Goal: Task Accomplishment & Management: Use online tool/utility

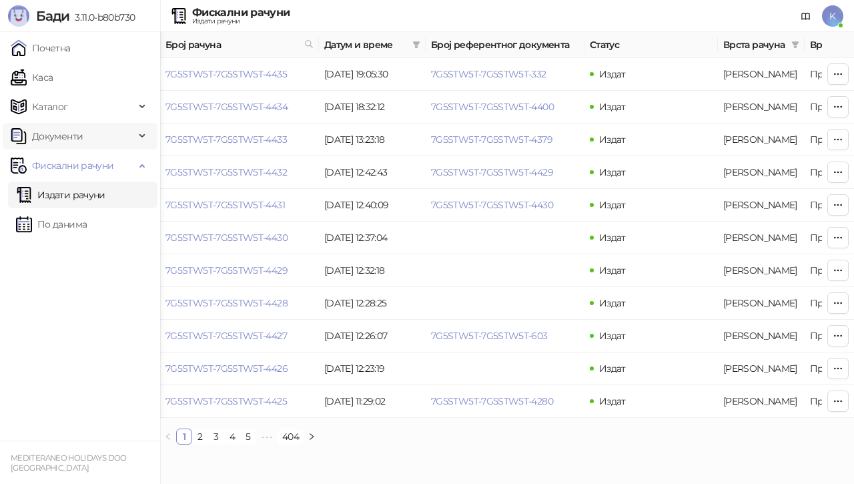
scroll to position [0, 507]
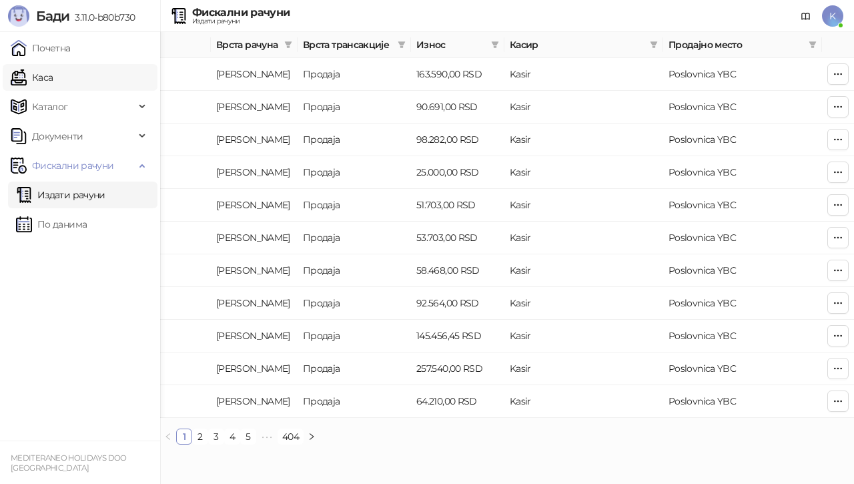
click at [53, 75] on link "Каса" at bounding box center [32, 77] width 42 height 27
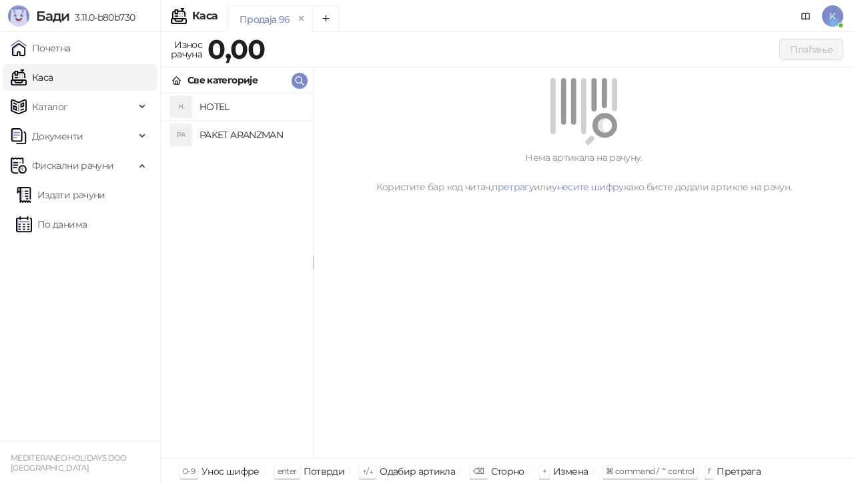
click at [252, 138] on h4 "PAKET ARANZMAN" at bounding box center [250, 134] width 103 height 21
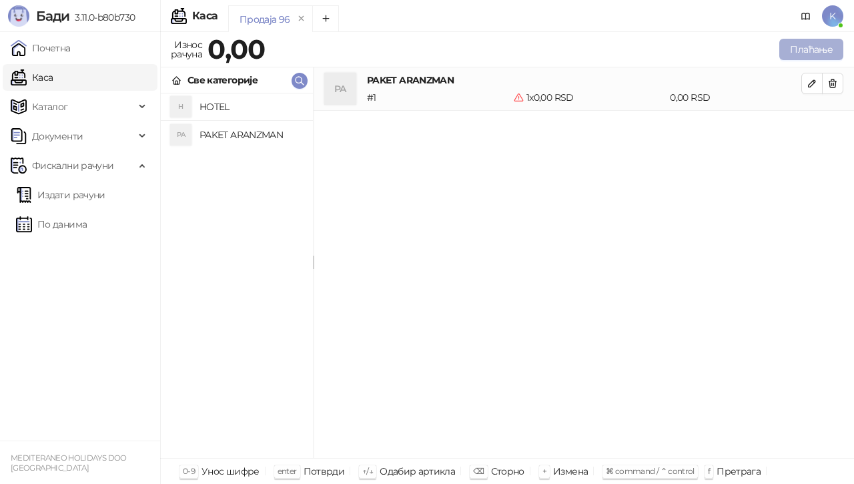
click at [827, 54] on button "Плаћање" at bounding box center [811, 49] width 64 height 21
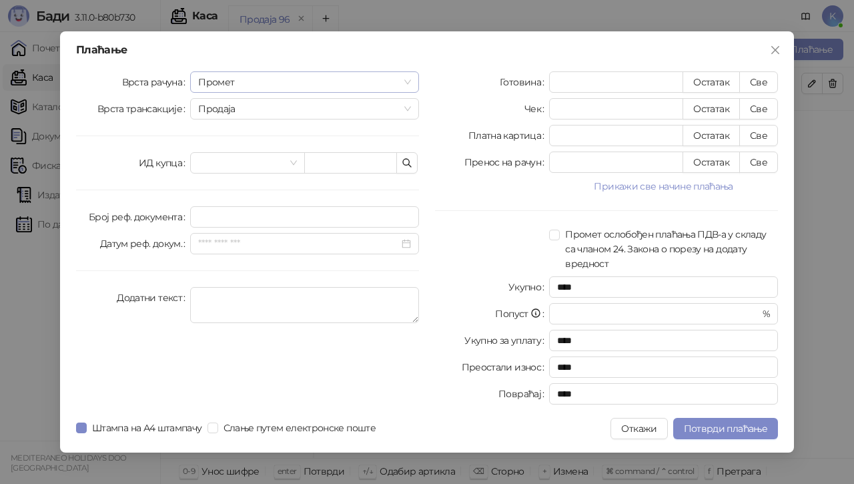
click at [290, 84] on span "Промет" at bounding box center [304, 82] width 213 height 20
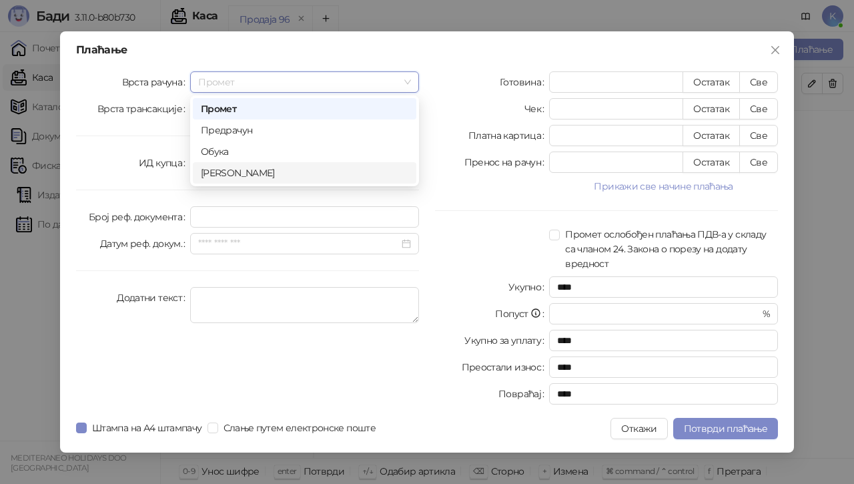
click at [249, 170] on div "[PERSON_NAME]" at bounding box center [304, 172] width 207 height 15
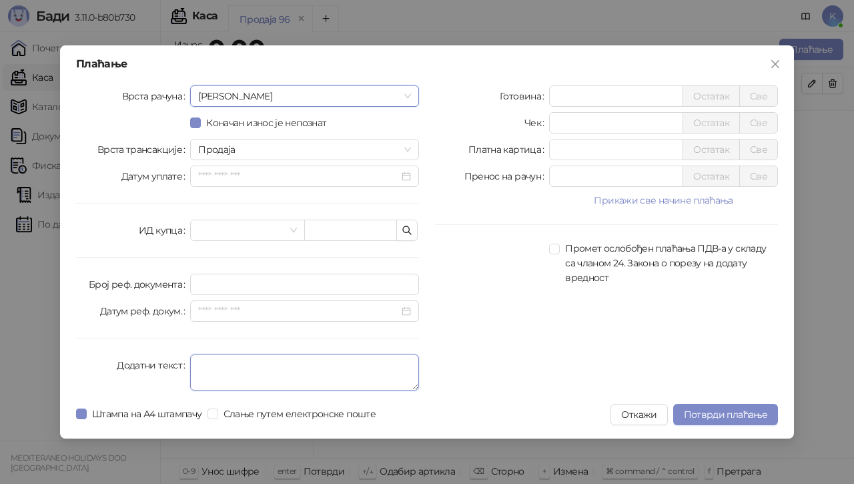
click at [234, 370] on textarea "Додатни текст" at bounding box center [304, 372] width 229 height 36
type textarea "*********"
drag, startPoint x: 578, startPoint y: 153, endPoint x: 459, endPoint y: 132, distance: 121.2
click at [460, 132] on div "Готовина * Остатак Све Чек * Остатак Све Платна картица * Остатак Све Пренос на…" at bounding box center [606, 240] width 359 height 310
type input "*****"
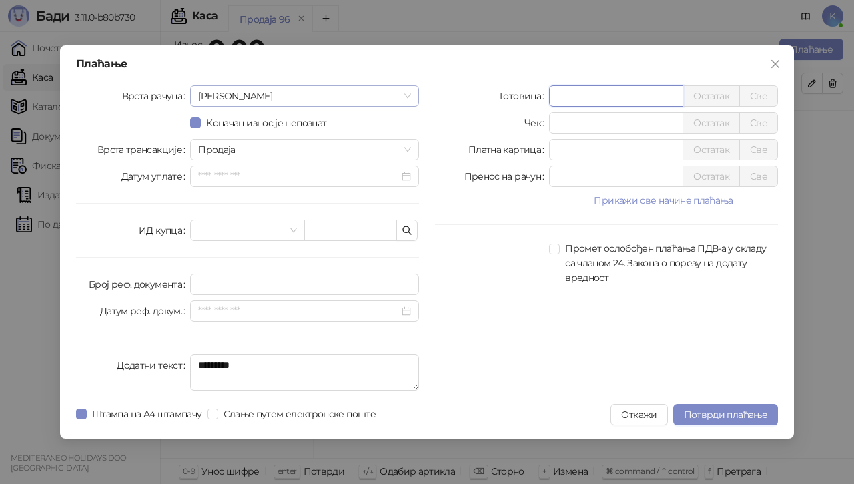
drag, startPoint x: 578, startPoint y: 94, endPoint x: 411, endPoint y: 101, distance: 166.9
click at [411, 101] on div "Врста рачуна Аванс Коначан износ је непознат Врста трансакције Продаја Датум уп…" at bounding box center [427, 240] width 718 height 310
type input "******"
click at [687, 416] on span "Потврди плаћање" at bounding box center [725, 414] width 83 height 12
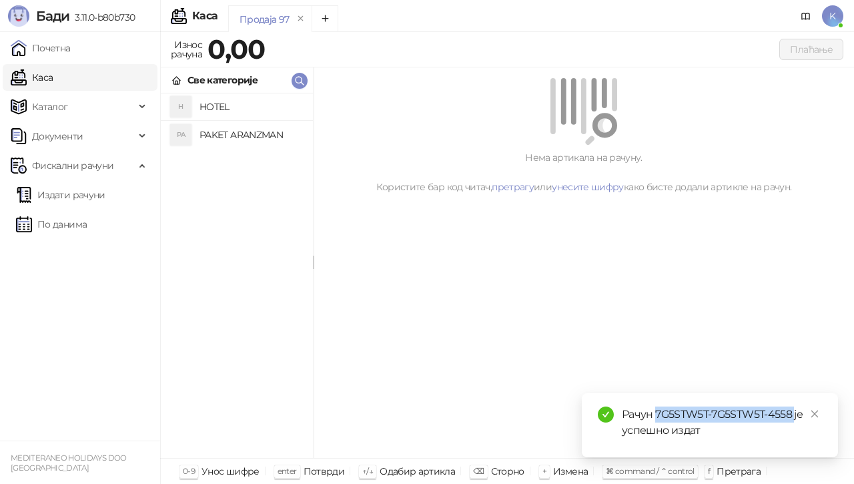
drag, startPoint x: 655, startPoint y: 412, endPoint x: 796, endPoint y: 412, distance: 140.8
click at [796, 412] on div "Рачун 7G5STW5T-7G5STW5T-4558 је успешно издат" at bounding box center [722, 422] width 200 height 32
copy div "7G5STW5T-7G5STW5T-4558"
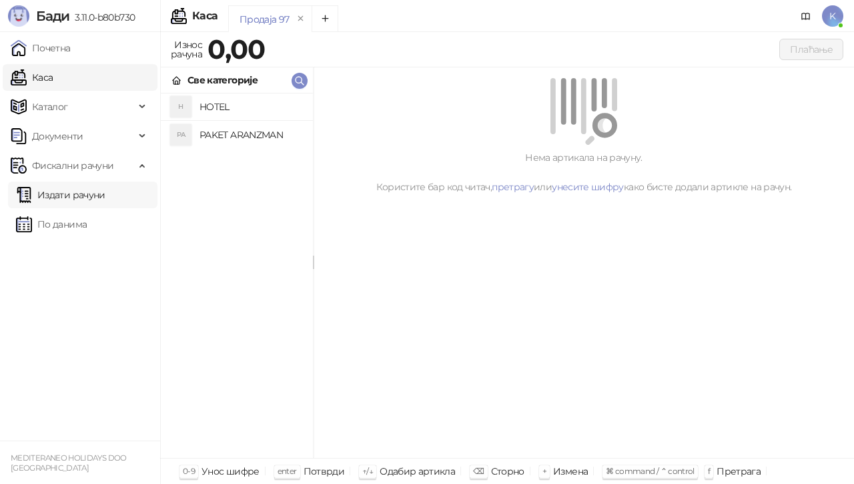
click at [83, 195] on link "Издати рачуни" at bounding box center [60, 194] width 89 height 27
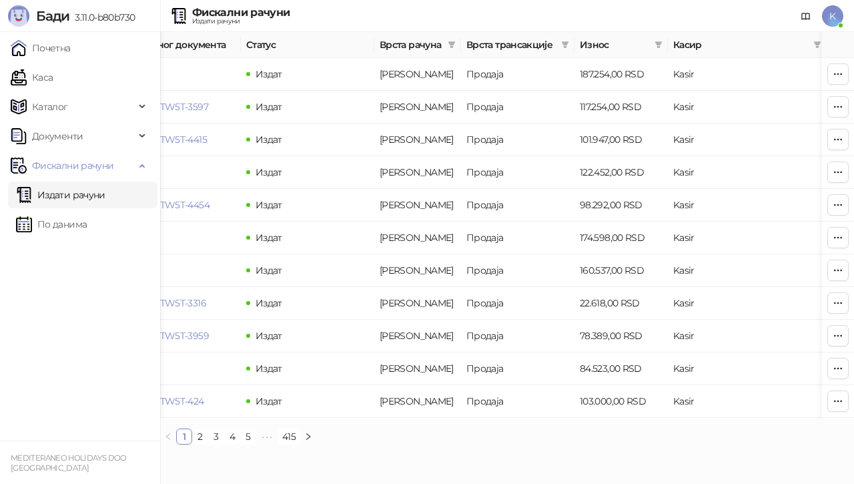
scroll to position [0, 507]
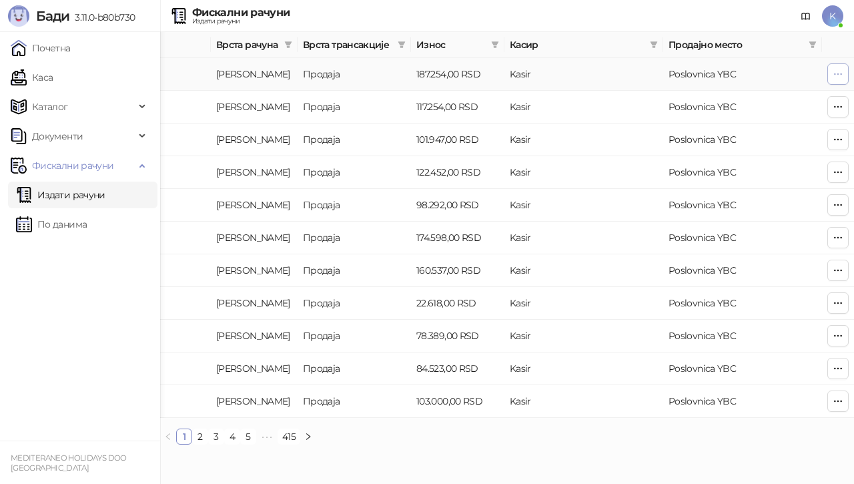
click at [832, 76] on button "button" at bounding box center [837, 73] width 21 height 21
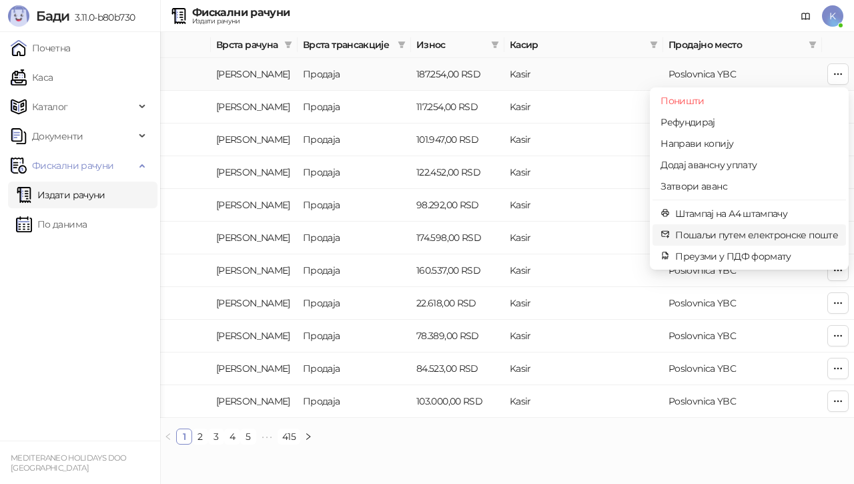
click at [713, 237] on span "Пошаљи путем електронске поште" at bounding box center [756, 234] width 163 height 15
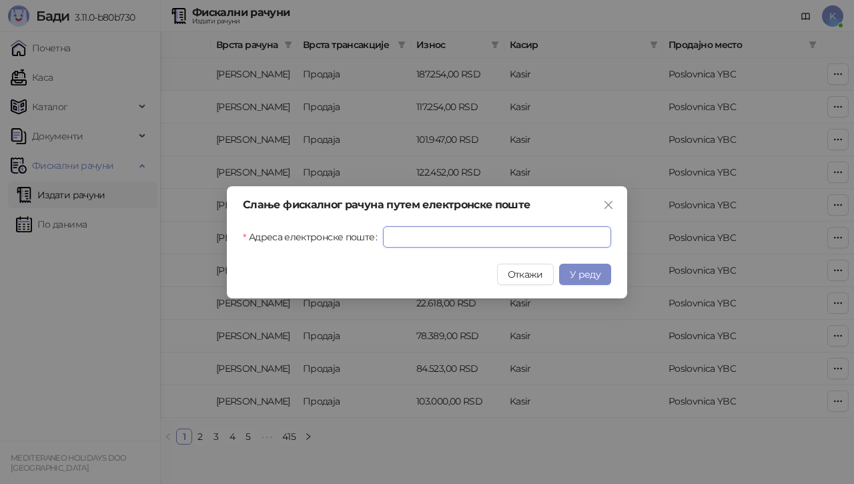
click at [456, 243] on input "Адреса електронске поште" at bounding box center [497, 236] width 228 height 21
paste input "**********"
type input "**********"
click at [583, 274] on span "У реду" at bounding box center [585, 274] width 31 height 12
